Goal: Find specific page/section

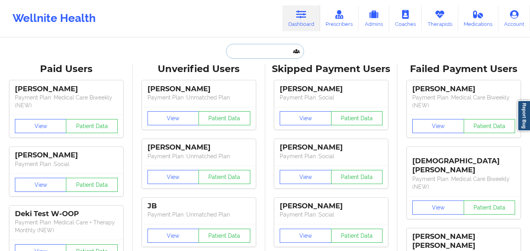
drag, startPoint x: 0, startPoint y: 0, endPoint x: 245, endPoint y: 53, distance: 250.6
click at [245, 53] on input "text" at bounding box center [265, 51] width 78 height 15
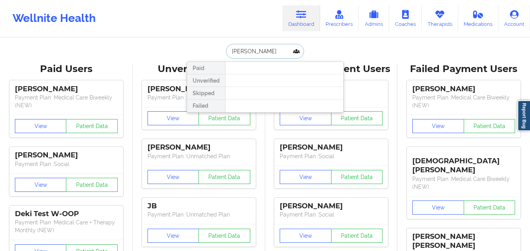
type input "[PERSON_NAME]"
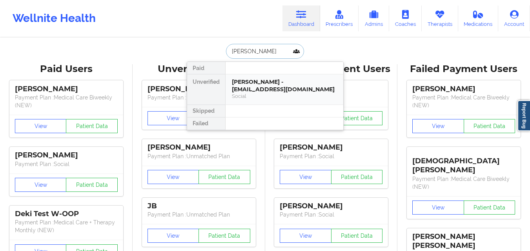
click at [291, 87] on div "[PERSON_NAME] - [EMAIL_ADDRESS][DOMAIN_NAME]" at bounding box center [284, 85] width 105 height 15
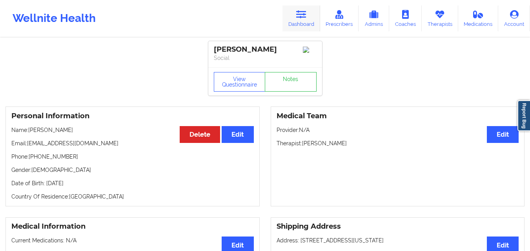
click at [302, 15] on icon at bounding box center [301, 14] width 10 height 9
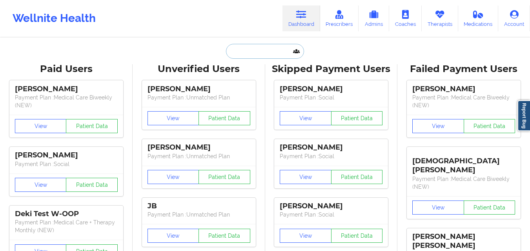
click at [263, 48] on input "text" at bounding box center [265, 51] width 78 height 15
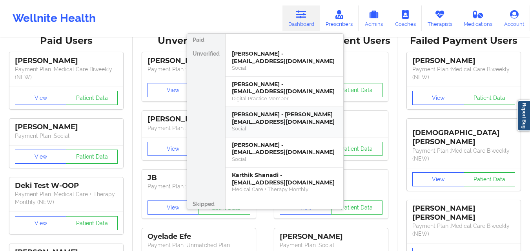
type input "reek"
